Goal: Navigation & Orientation: Find specific page/section

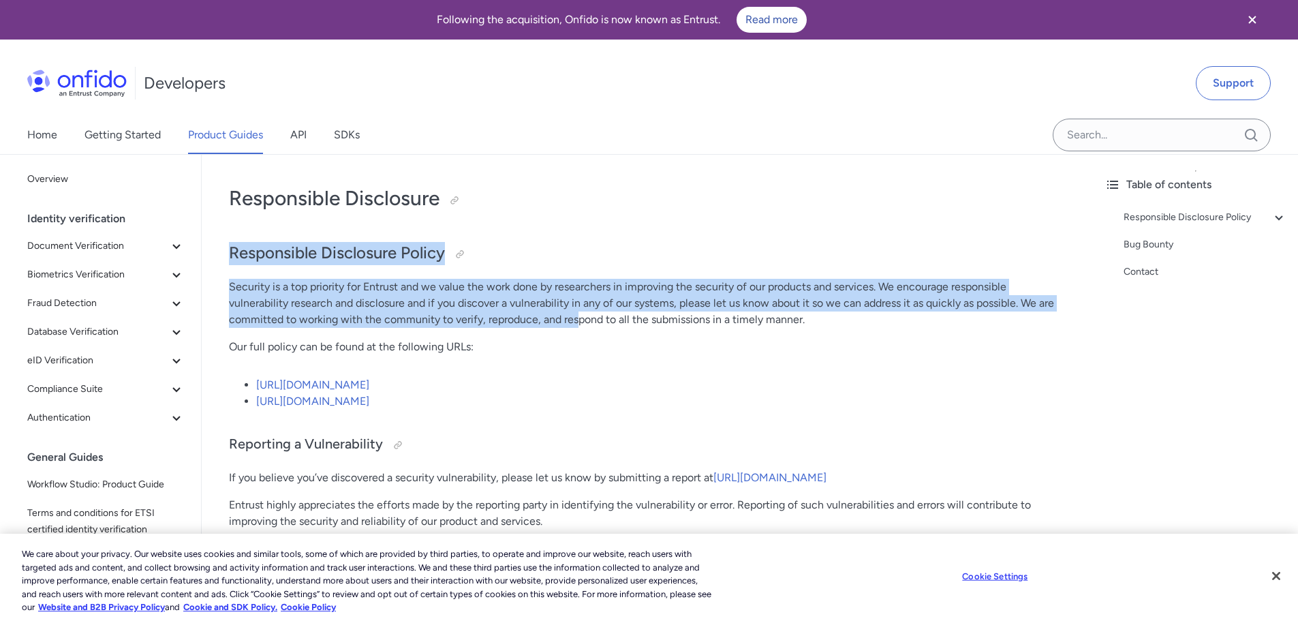
drag, startPoint x: 232, startPoint y: 255, endPoint x: 578, endPoint y: 323, distance: 352.7
click at [578, 323] on div "Responsible Disclosure Responsible Disclosure Policy Security is a top priority…" at bounding box center [647, 449] width 837 height 557
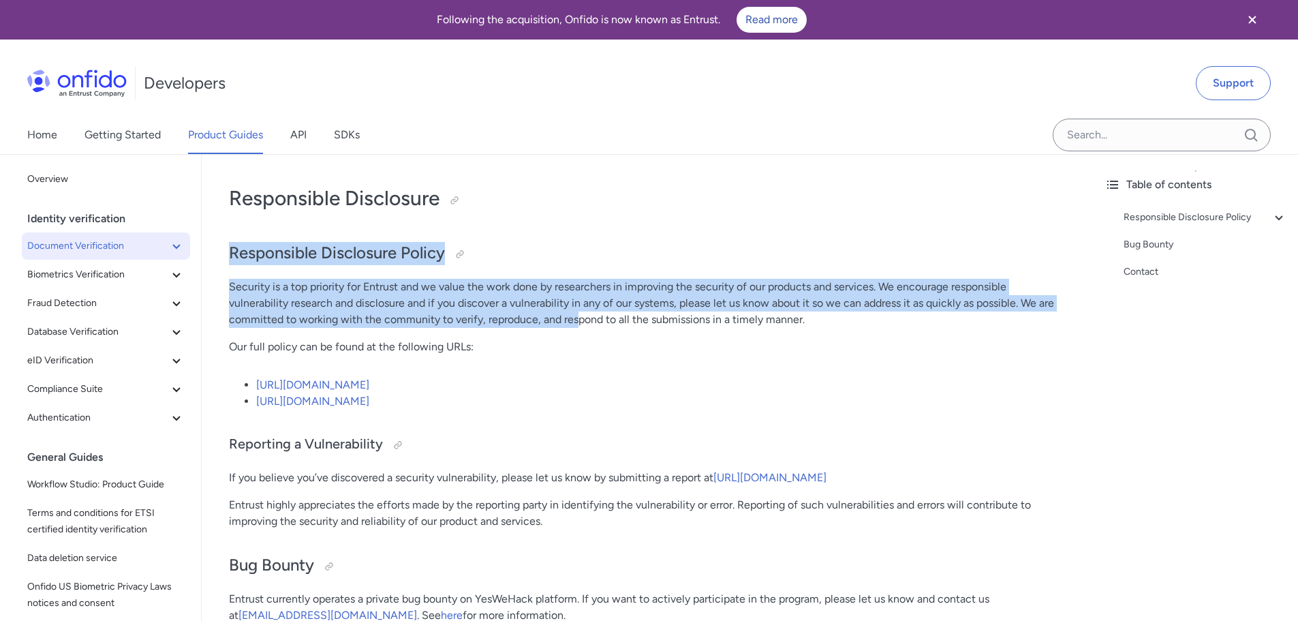
click at [168, 243] on icon at bounding box center [176, 246] width 16 height 16
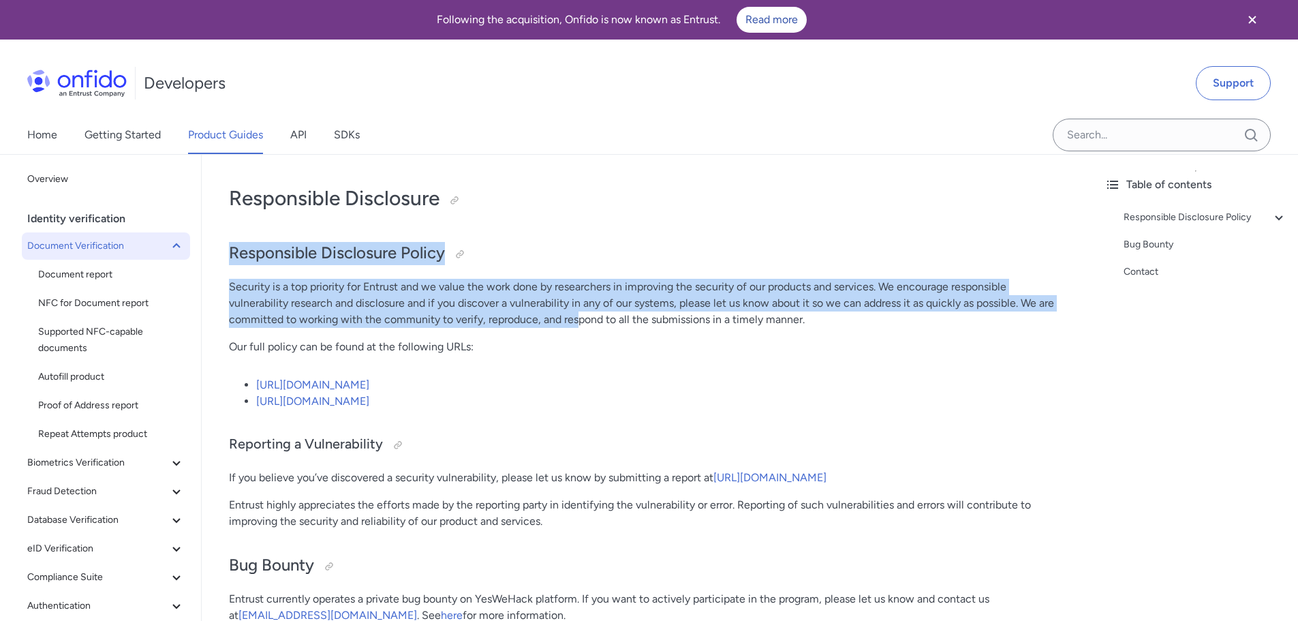
click at [168, 243] on icon at bounding box center [176, 246] width 16 height 16
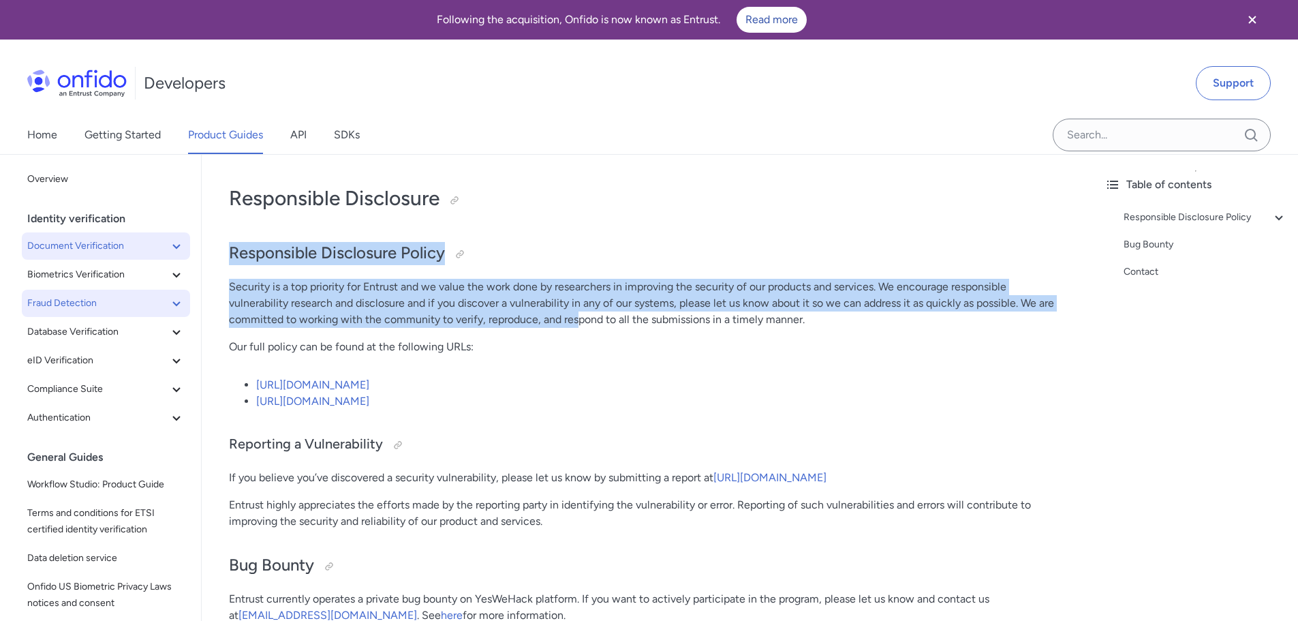
scroll to position [68, 0]
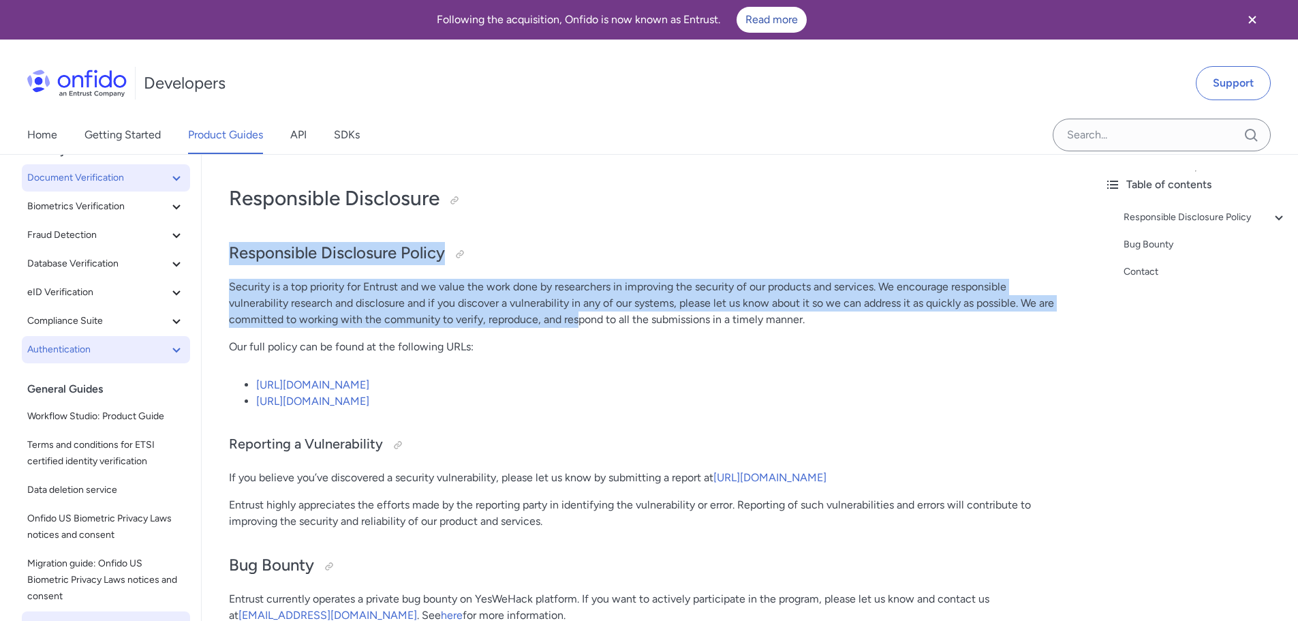
click at [168, 352] on icon at bounding box center [176, 349] width 16 height 16
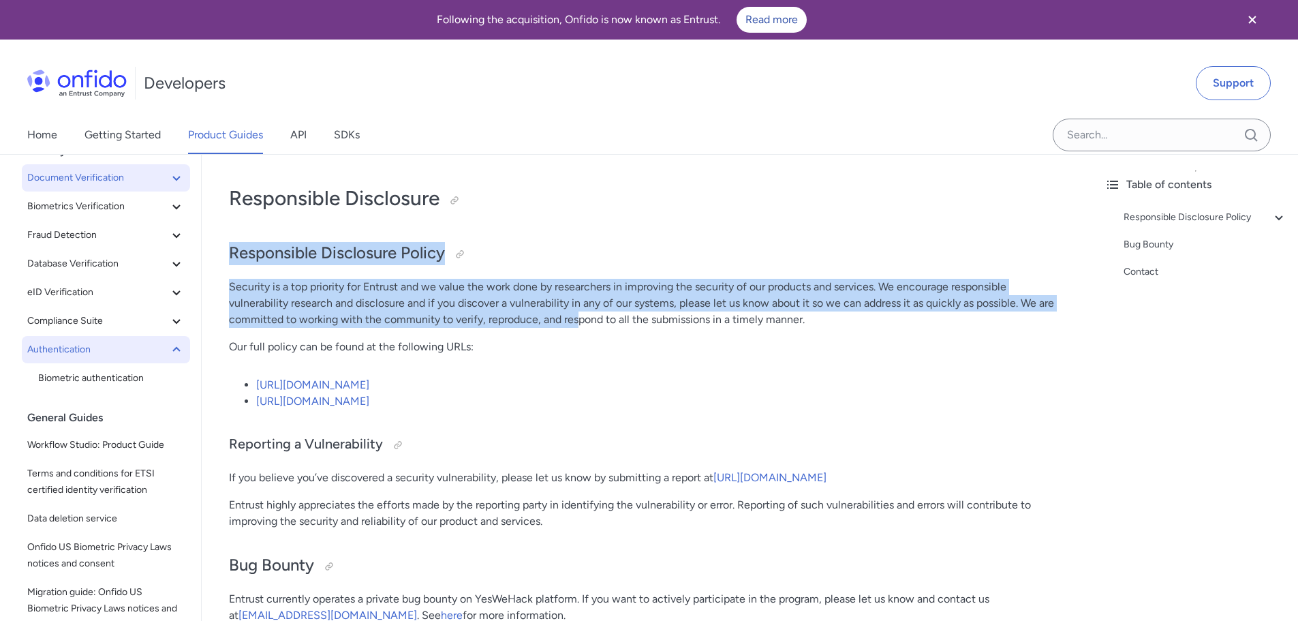
click at [168, 350] on icon at bounding box center [176, 349] width 16 height 16
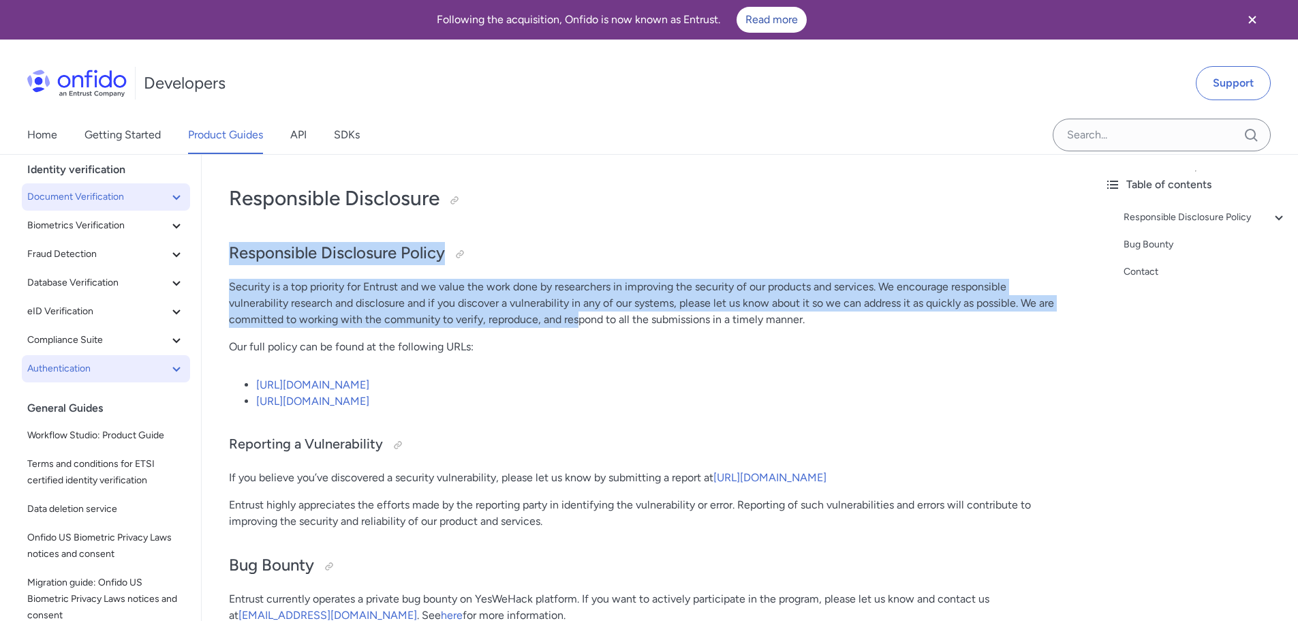
scroll to position [0, 0]
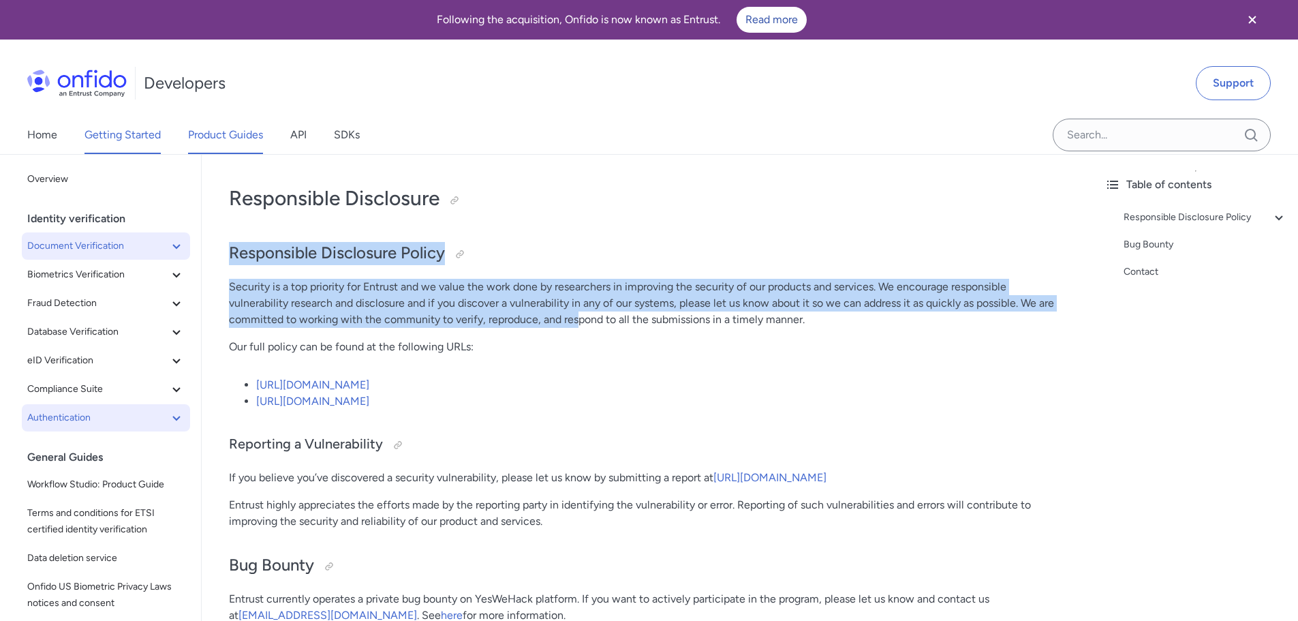
click at [126, 138] on link "Getting Started" at bounding box center [122, 135] width 76 height 38
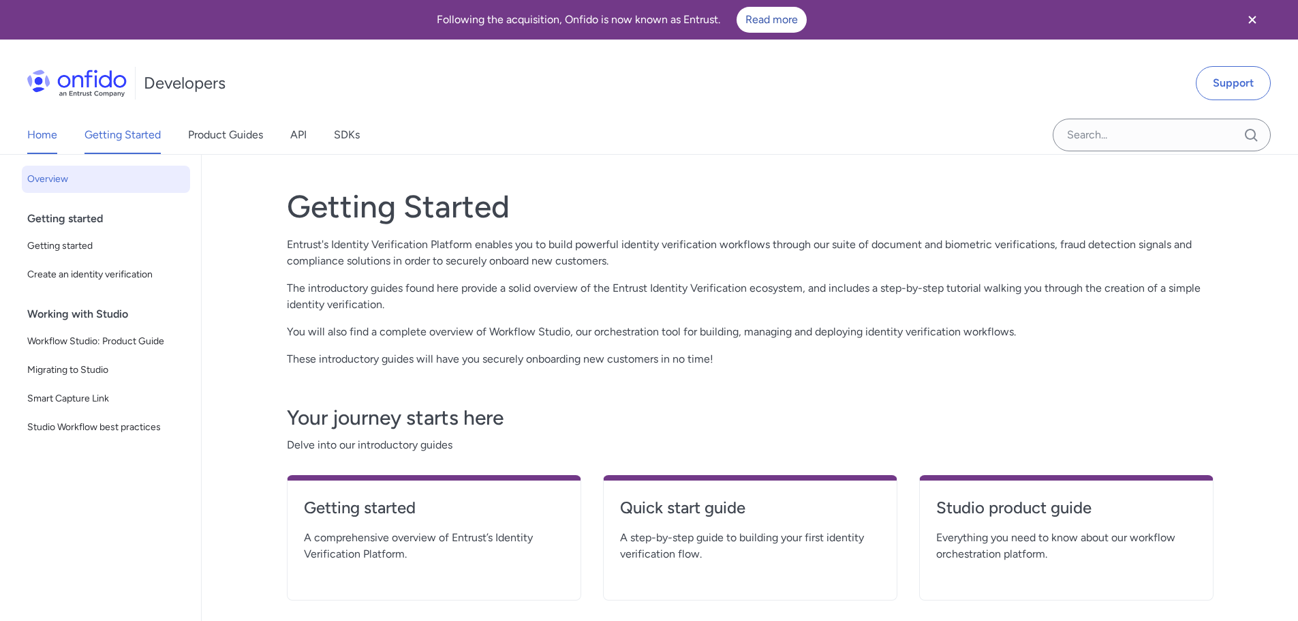
click at [53, 134] on link "Home" at bounding box center [42, 135] width 30 height 38
